Goal: Task Accomplishment & Management: Use online tool/utility

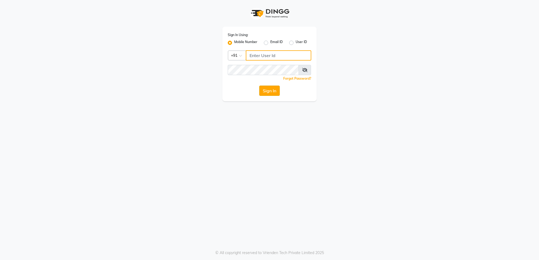
type input "7676279992"
click at [266, 91] on button "Sign In" at bounding box center [269, 91] width 20 height 10
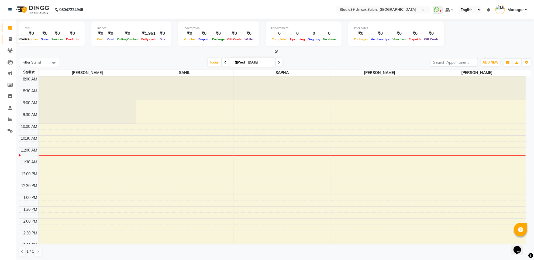
click at [10, 39] on icon at bounding box center [10, 39] width 3 height 4
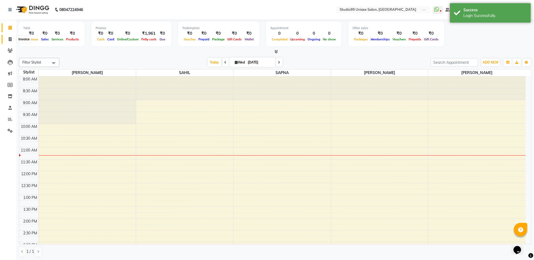
select select "7323"
select select "service"
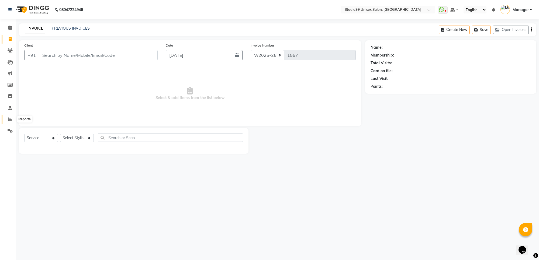
click at [11, 120] on icon at bounding box center [10, 119] width 4 height 4
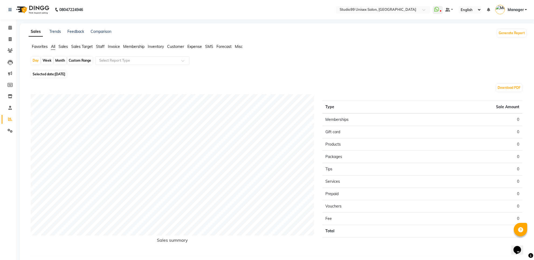
click at [61, 61] on div "Month" at bounding box center [60, 61] width 12 height 8
select select "9"
select select "2025"
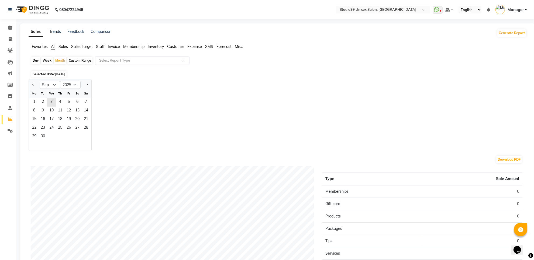
click at [75, 46] on span "Sales Target" at bounding box center [82, 46] width 22 height 5
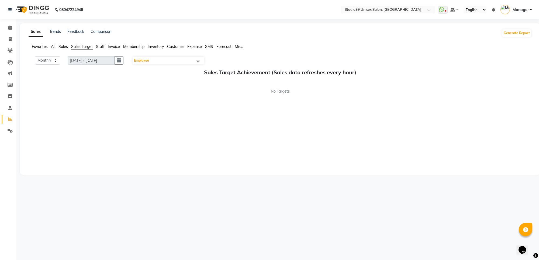
click at [67, 47] on span "Sales" at bounding box center [62, 46] width 9 height 5
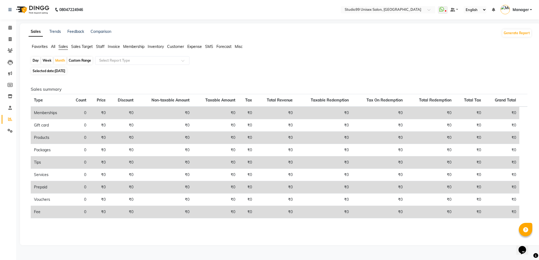
click at [65, 70] on span "[DATE]" at bounding box center [60, 71] width 11 height 4
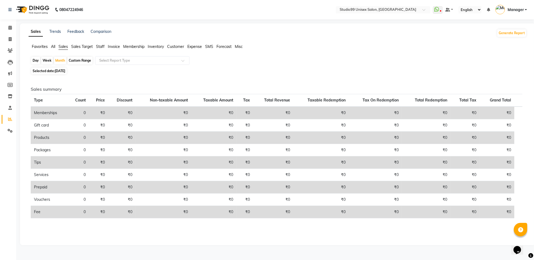
select select "9"
select select "2025"
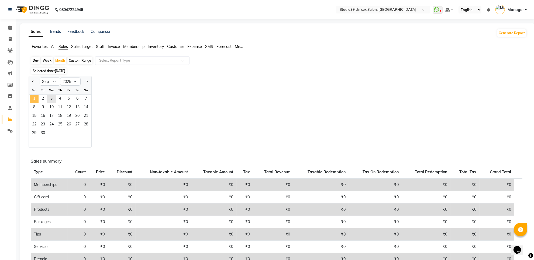
click at [34, 100] on span "1" at bounding box center [34, 99] width 9 height 9
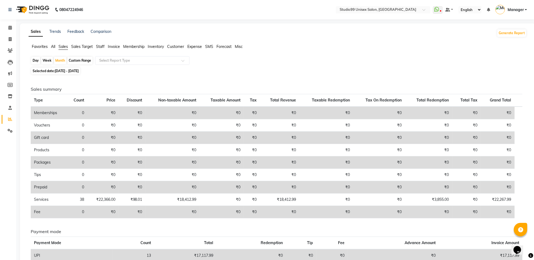
click at [104, 46] on span "Staff" at bounding box center [100, 46] width 9 height 5
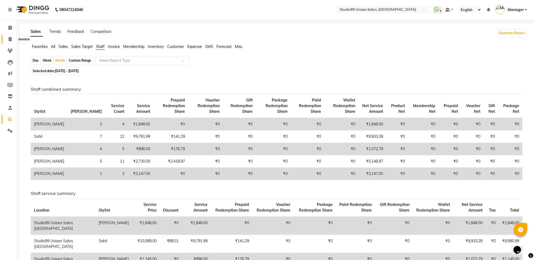
click at [9, 39] on icon at bounding box center [10, 39] width 3 height 4
select select "service"
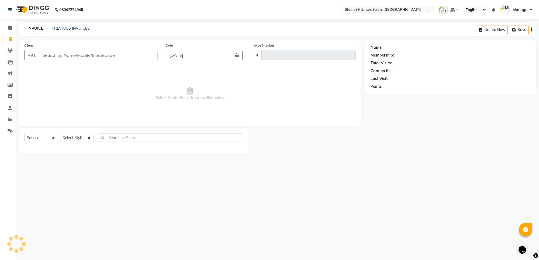
type input "1557"
select select "7323"
click at [85, 138] on select "Select Stylist Manager [PERSON_NAME] [PERSON_NAME] [PERSON_NAME]" at bounding box center [77, 138] width 34 height 8
drag, startPoint x: 60, startPoint y: 184, endPoint x: 62, endPoint y: 176, distance: 8.1
click at [59, 181] on div "08047224946 Select Location × Studio99 Unisex Salon, [GEOGRAPHIC_DATA] WhatsApp…" at bounding box center [269, 130] width 539 height 260
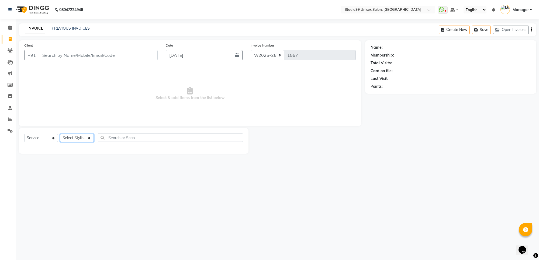
click at [83, 136] on select "Select Stylist Manager [PERSON_NAME] [PERSON_NAME] [PERSON_NAME]" at bounding box center [77, 138] width 34 height 8
select select "83085"
click at [60, 134] on select "Select Stylist Manager [PERSON_NAME] [PERSON_NAME] [PERSON_NAME]" at bounding box center [77, 138] width 34 height 8
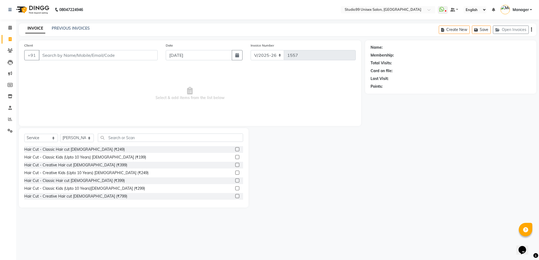
click at [235, 149] on label at bounding box center [237, 149] width 4 height 4
click at [235, 149] on input "checkbox" at bounding box center [237, 150] width 4 height 4
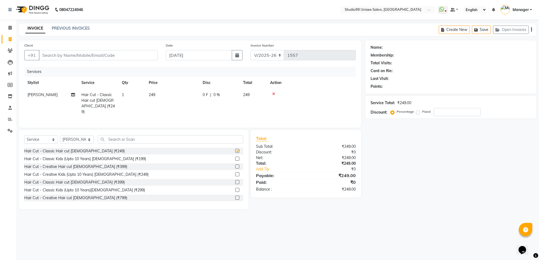
checkbox input "false"
click at [225, 139] on input "text" at bounding box center [170, 139] width 145 height 8
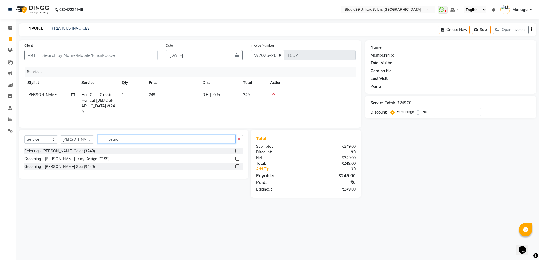
type input "beard"
click at [238, 159] on label at bounding box center [237, 159] width 4 height 4
click at [238, 159] on input "checkbox" at bounding box center [237, 159] width 4 height 4
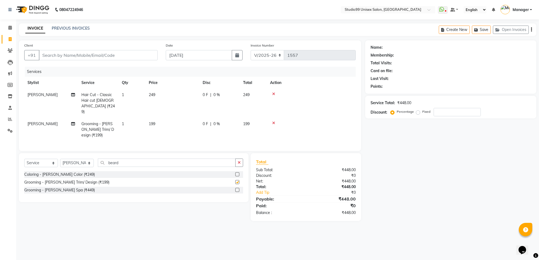
checkbox input "false"
click at [149, 56] on input "Client" at bounding box center [98, 55] width 119 height 10
type input "9"
type input "0"
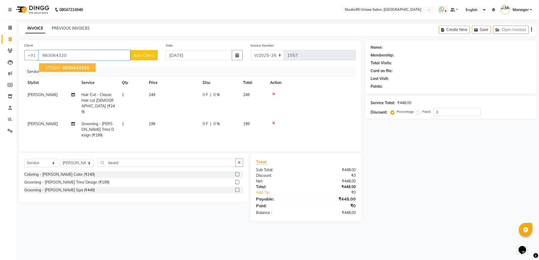
click at [77, 71] on button "UTSAV 983064320 8" at bounding box center [67, 67] width 57 height 9
type input "9830643208"
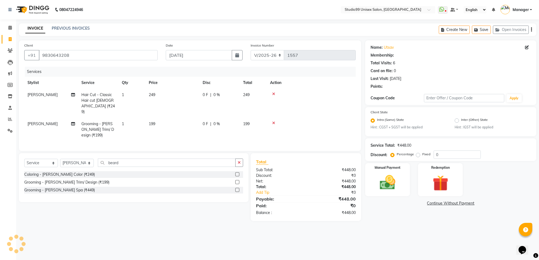
select select "1: Object"
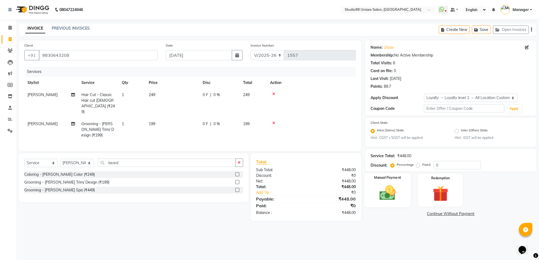
click at [389, 197] on img at bounding box center [387, 193] width 26 height 19
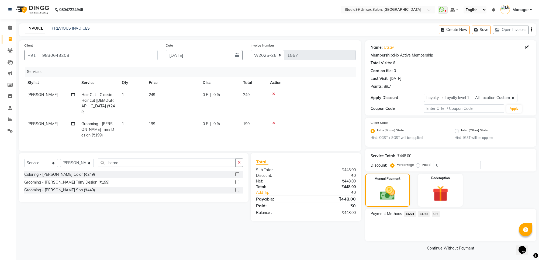
click at [434, 215] on span "UPI" at bounding box center [436, 214] width 8 height 6
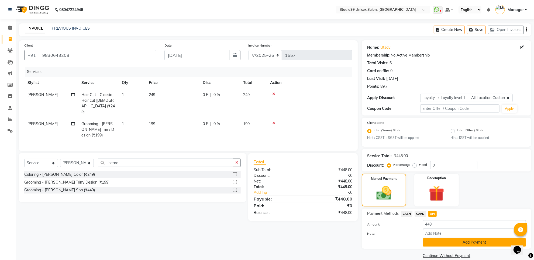
click at [452, 241] on button "Add Payment" at bounding box center [474, 242] width 103 height 8
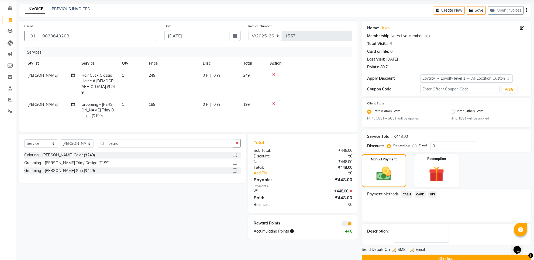
scroll to position [30, 0]
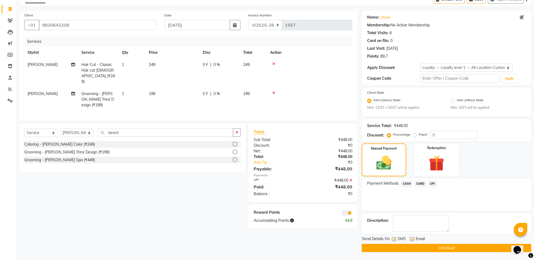
click at [451, 245] on button "Checkout" at bounding box center [445, 248] width 169 height 8
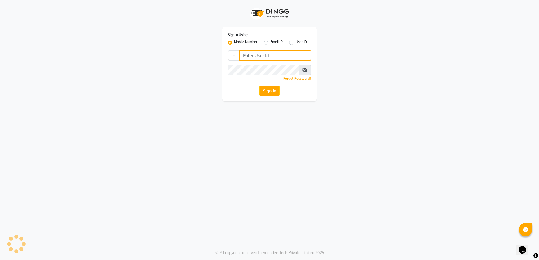
type input "7676279992"
